Goal: Transaction & Acquisition: Obtain resource

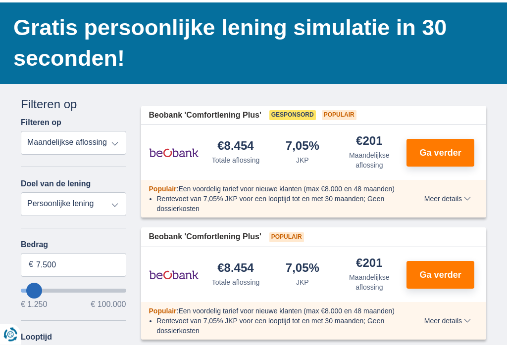
scroll to position [82, 0]
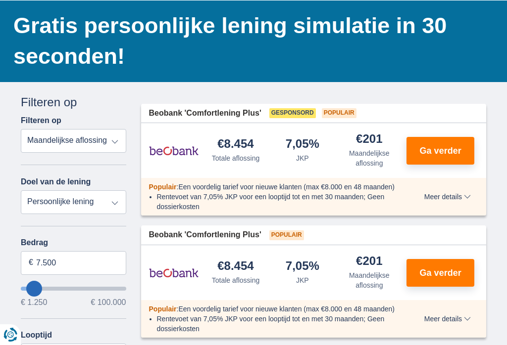
type input "14.250"
type input "14250"
type input "16.250"
type input "16250"
type input "27.250"
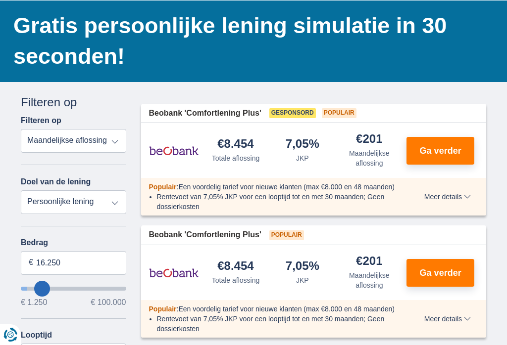
type input "27250"
type input "33.250"
type input "33250"
select select "120"
type input "37.250"
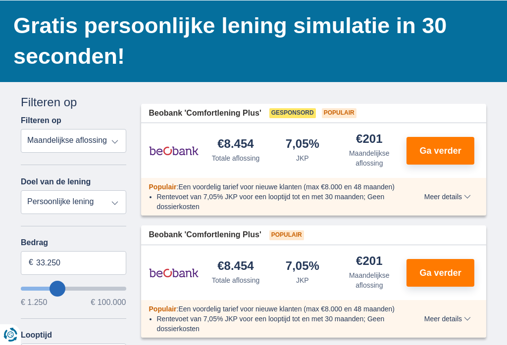
type input "37250"
type input "40.250"
type input "40250"
type input "45.250"
type input "45250"
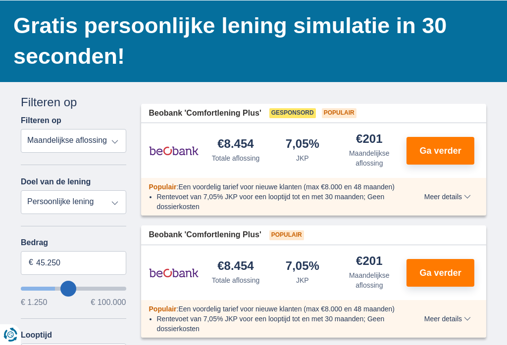
type input "49.250"
type input "49250"
type input "52.250"
type input "52250"
type input "55.250"
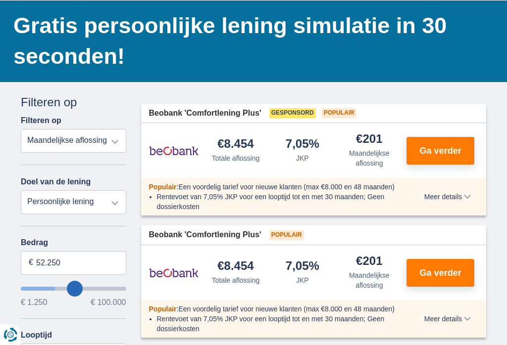
type input "55250"
type input "57.250"
type input "57250"
type input "60.250"
type input "60250"
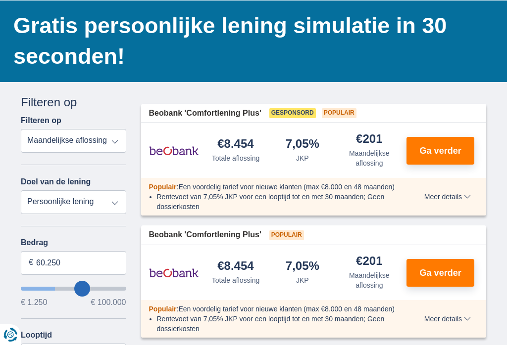
type input "63.250"
type input "63250"
type input "66.250"
type input "66250"
type input "70.250"
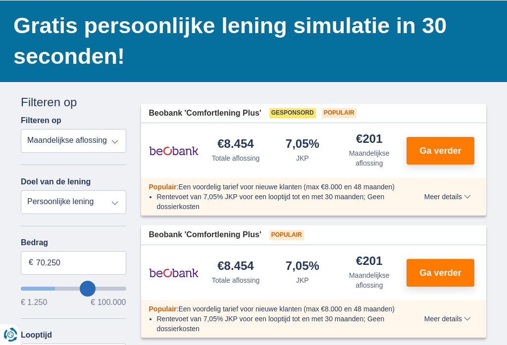
type input "70250"
type input "73.250"
type input "73250"
type input "75.250"
type input "75250"
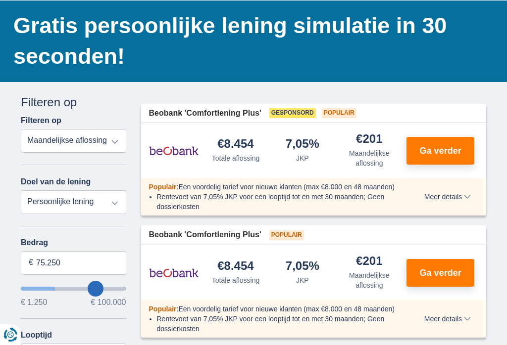
type input "77.250"
type input "77250"
type input "79.250"
type input "79250"
type input "81.250"
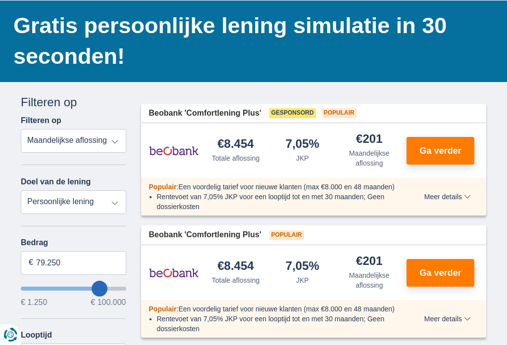
type input "81250"
type input "82.250"
type input "82250"
type input "83.250"
type input "83250"
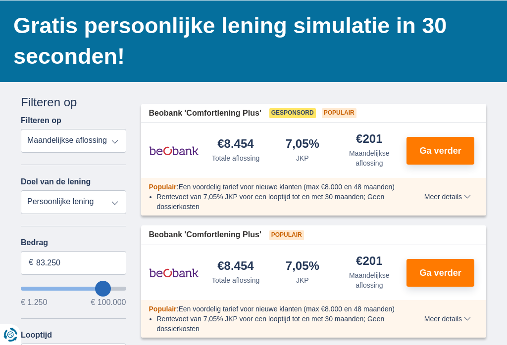
type input "84.250"
type input "84250"
type input "85.250"
type input "85250"
type input "86.250"
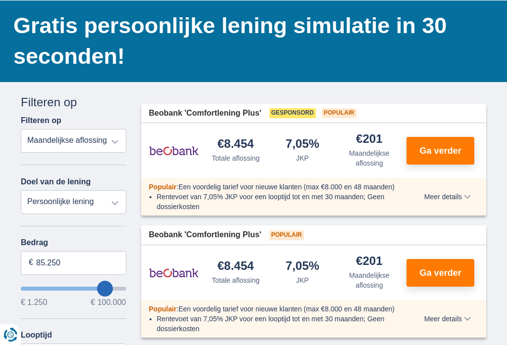
type input "86250"
type input "87.250"
type input "87250"
type input "88.250"
type input "88250"
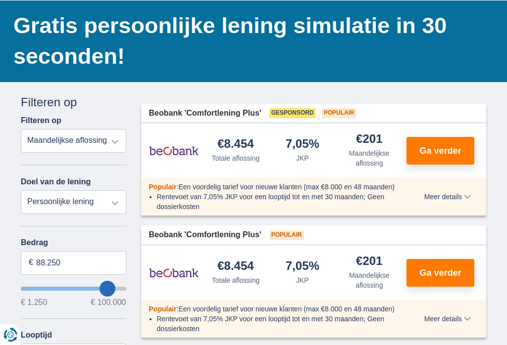
type input "89.250"
type input "89250"
type input "90.250"
type input "90250"
type input "91.250"
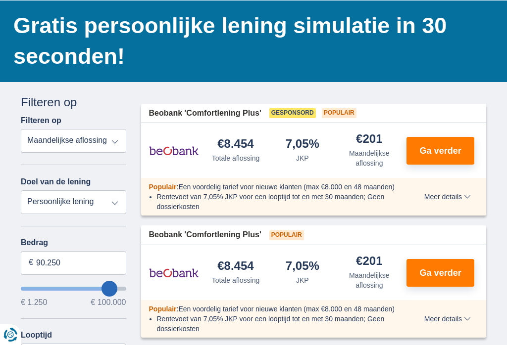
type input "91250"
type input "92.250"
type input "92250"
type input "93.250"
type input "93250"
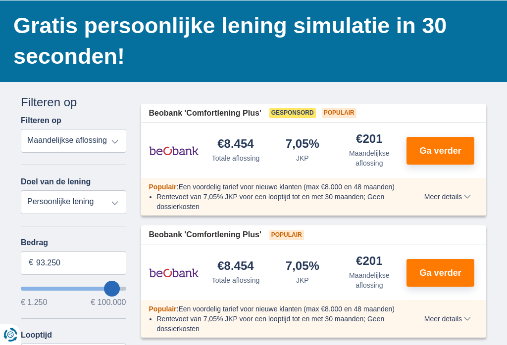
type input "94.250"
type input "94250"
type input "95.250"
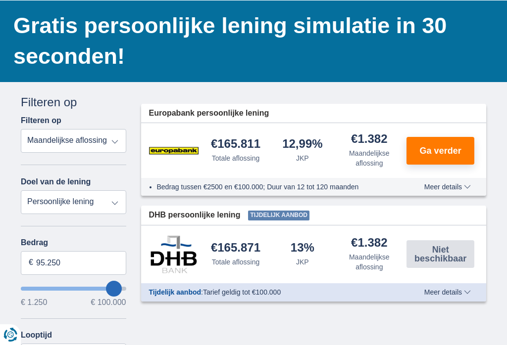
type input "95250"
type input "89.250"
type input "89250"
type input "87.250"
type input "87250"
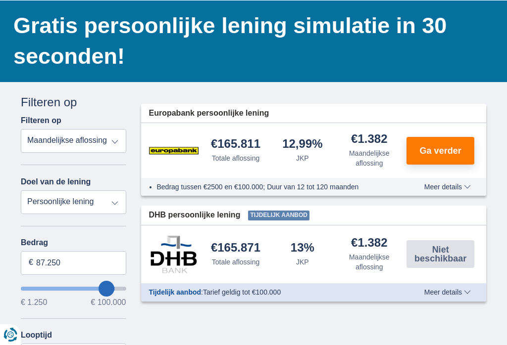
type input "85.250"
type input "85250"
type input "84.250"
type input "84250"
type input "83.250"
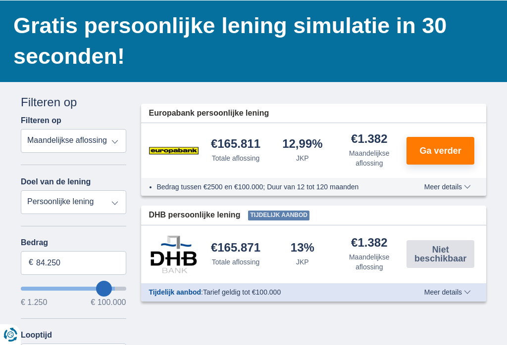
type input "83250"
type input "81.250"
type input "81250"
type input "80.250"
type input "80250"
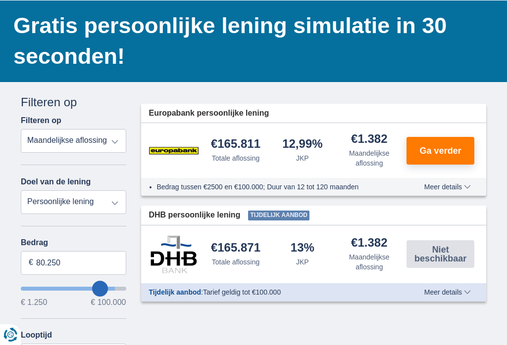
type input "79.250"
type input "79250"
type input "78.250"
type input "78250"
type input "77.250"
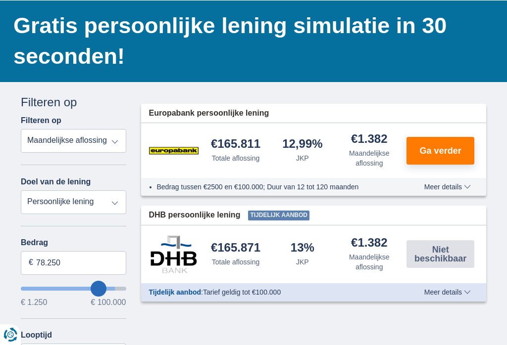
type input "77250"
type input "76.250"
type input "76250"
type input "75.250"
type input "75250"
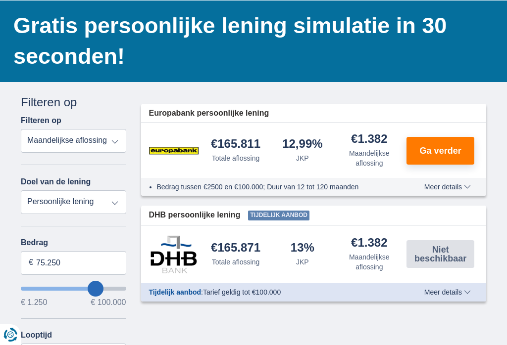
type input "74.250"
type input "74250"
type input "73.250"
type input "73250"
type input "72.250"
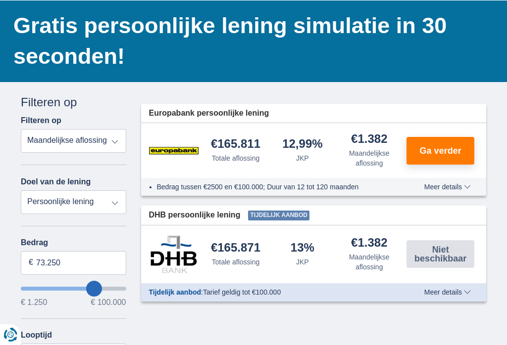
type input "72250"
type input "73.250"
type input "73250"
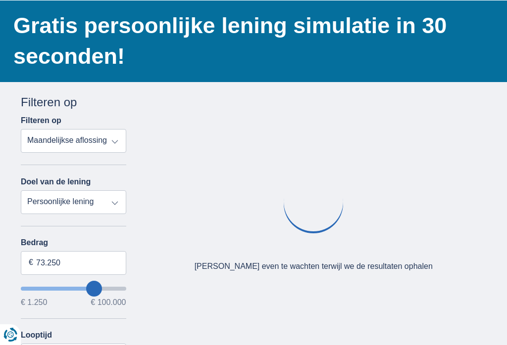
type input "76.250"
type input "76250"
type input "78.250"
type input "78250"
type input "79.250"
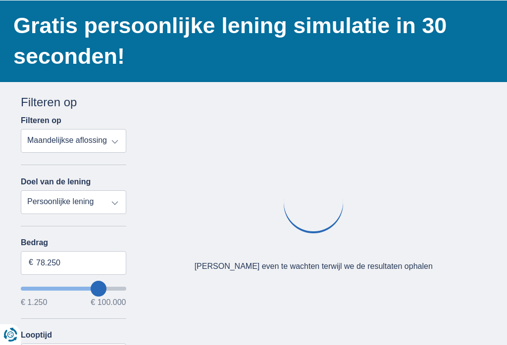
type input "79250"
type input "80.250"
type input "80250"
type input "81.250"
type input "81250"
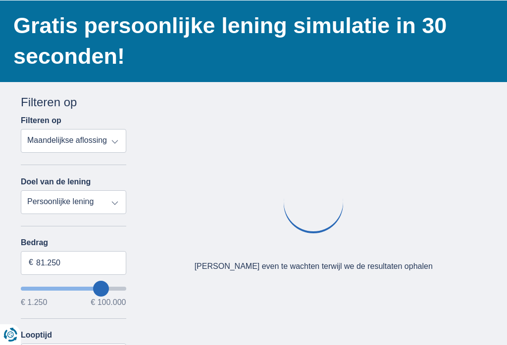
type input "84.250"
type input "84250"
type input "85.250"
type input "85250"
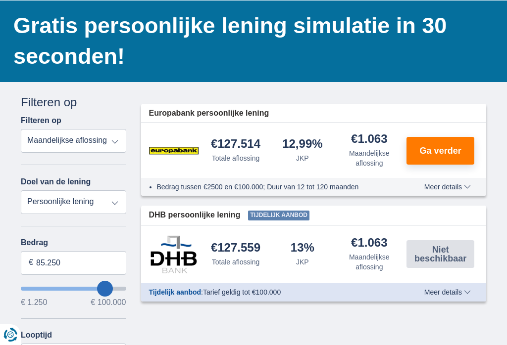
type input "86.250"
type input "86250"
type input "95.250"
type input "95250"
type input "96.250"
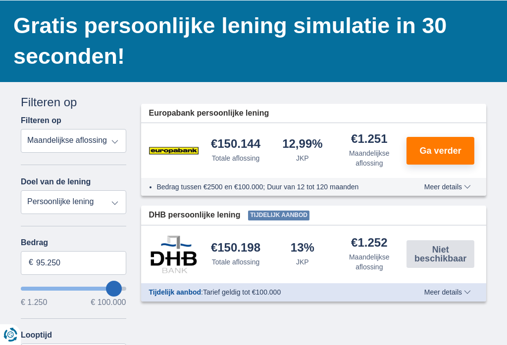
type input "96250"
type input "97.250"
type input "97250"
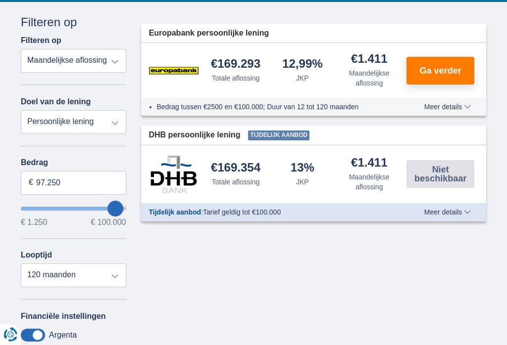
scroll to position [162, 0]
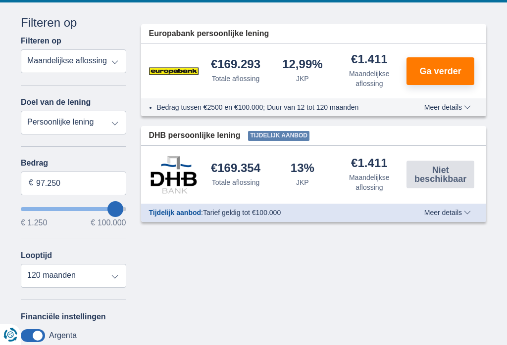
type input "96.250"
type input "96250"
type input "89.250"
type input "89250"
type input "85.250"
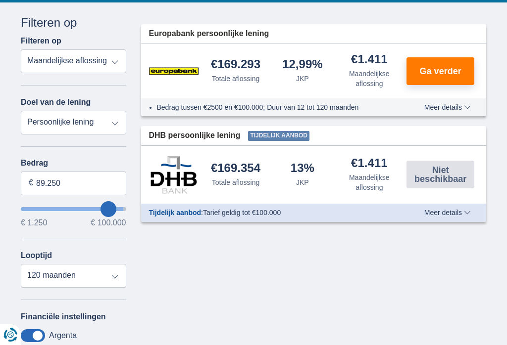
type input "85250"
type input "80.250"
type input "80250"
type input "75.250"
type input "75250"
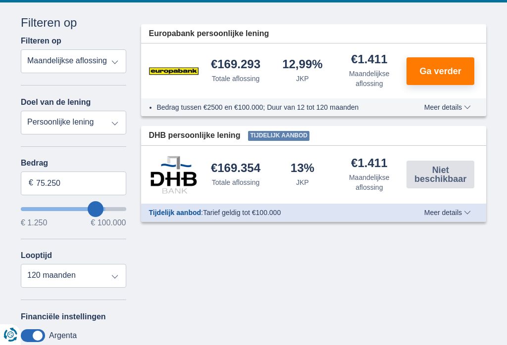
type input "70.250"
type input "70250"
type input "64.250"
type input "64250"
type input "57.250"
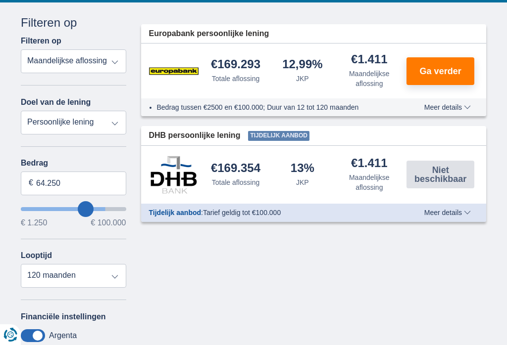
type input "57250"
type input "50.250"
type input "50250"
type input "42.250"
type input "42250"
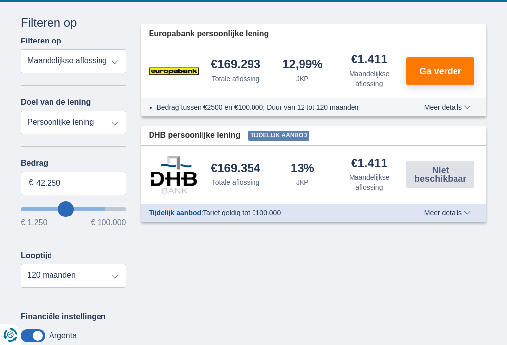
type input "34.250"
type input "34250"
type input "27.250"
type input "27250"
type input "21.250"
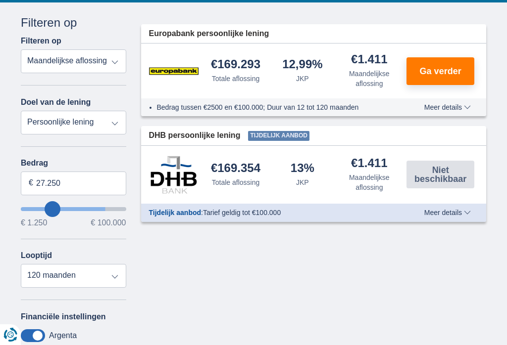
type input "21250"
type input "15.250"
type input "15250"
select select "84"
type input "11.250"
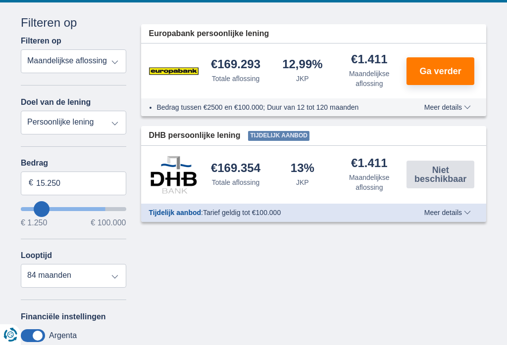
type input "11250"
select select "60"
type input "7.250"
type input "7250"
select select "42"
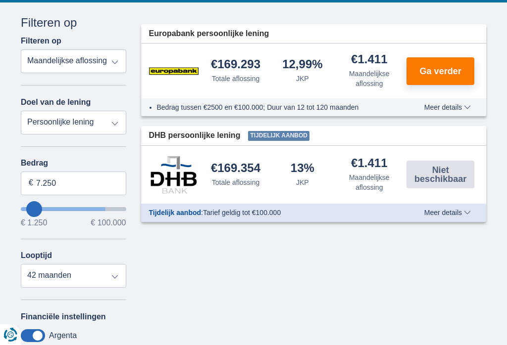
type input "4.250"
type input "4250"
select select "36"
type input "2.250"
type input "2250"
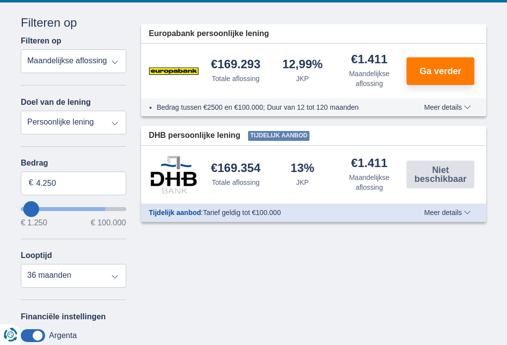
select select "24"
type input "1.250"
type input "1250"
type input "2.250"
type input "2250"
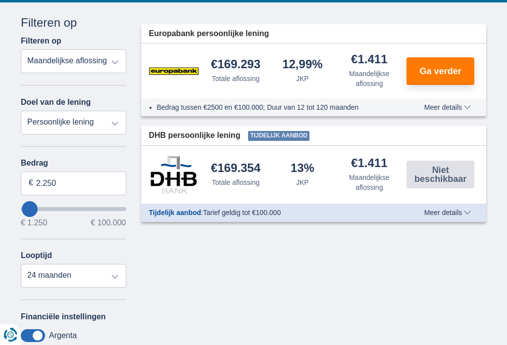
type input "3.250"
type input "3250"
type input "5.250"
type input "5250"
type input "6.250"
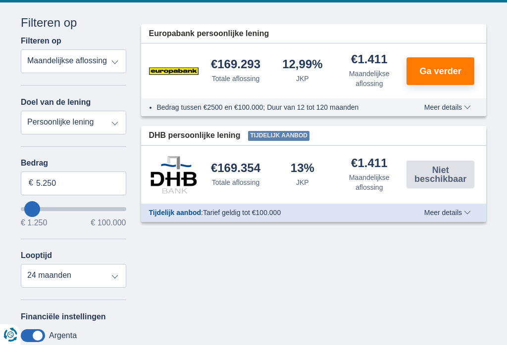
type input "6250"
select select "42"
type input "7.250"
type input "7250"
type input "8.250"
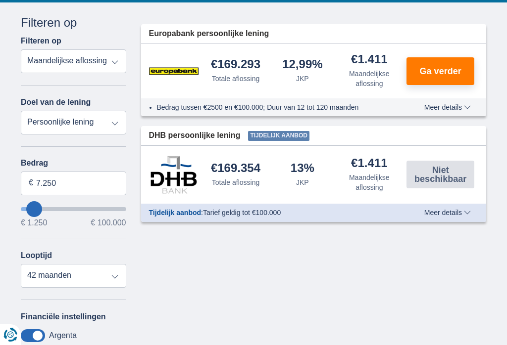
type input "8250"
type input "9.250"
type input "9250"
type input "10.250"
type input "10250"
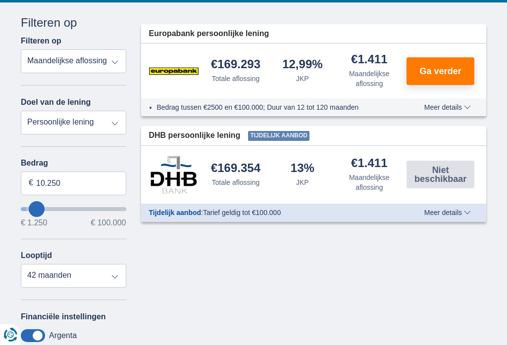
type input "11.250"
type input "11250"
type input "12.250"
type input "12250"
type input "13.250"
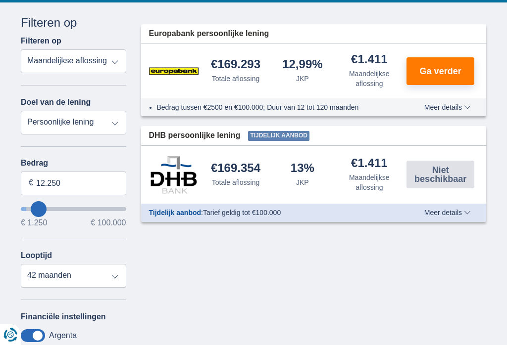
type input "13250"
type input "14.250"
type input "14250"
select select "60"
type input "12.250"
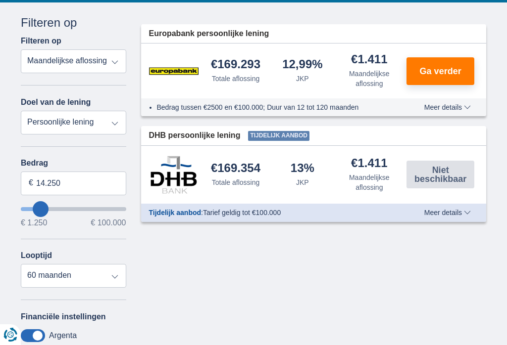
type input "12250"
type input "11.250"
type input "11250"
type input "10.250"
type input "10250"
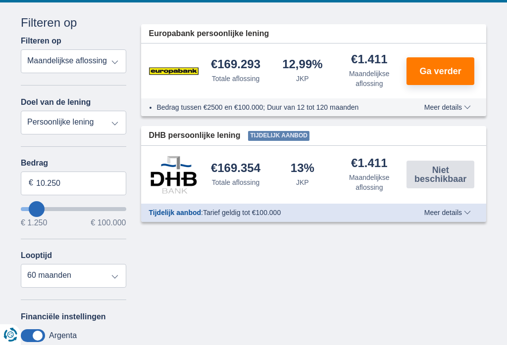
type input "9.250"
type input "9250"
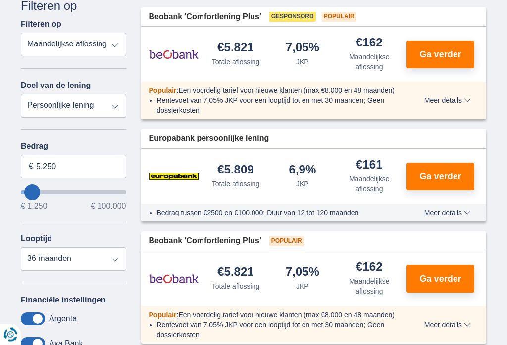
scroll to position [180, 0]
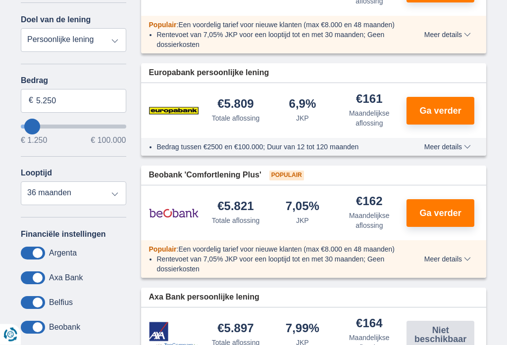
scroll to position [246, 0]
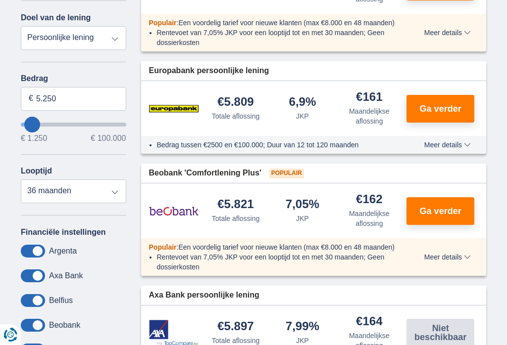
click at [452, 117] on button "Ga verder" at bounding box center [440, 109] width 68 height 28
